Goal: Browse casually: Explore the website without a specific task or goal

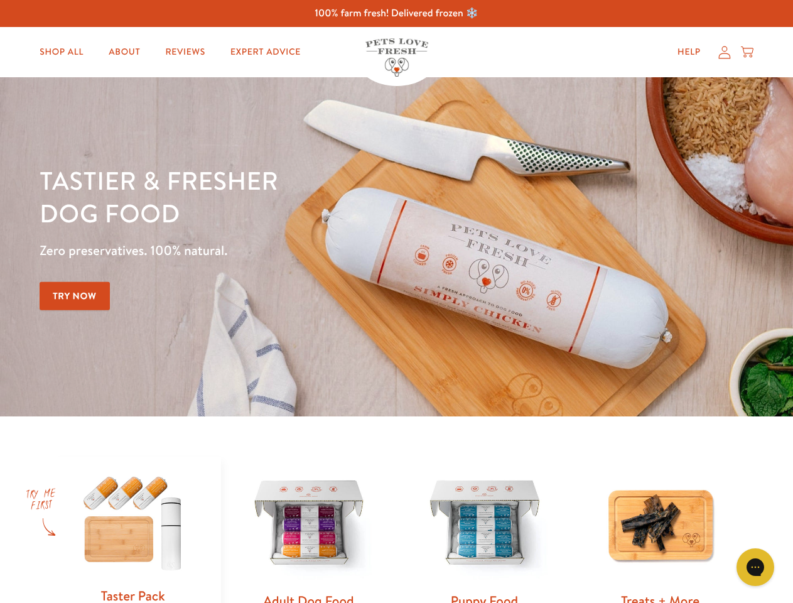
click at [396, 301] on div "Tastier & fresher dog food Zero preservatives. 100% natural. Try Now" at bounding box center [278, 247] width 476 height 166
click at [755, 567] on icon "Gorgias live chat" at bounding box center [755, 567] width 12 height 12
